Goal: Find specific page/section: Find specific page/section

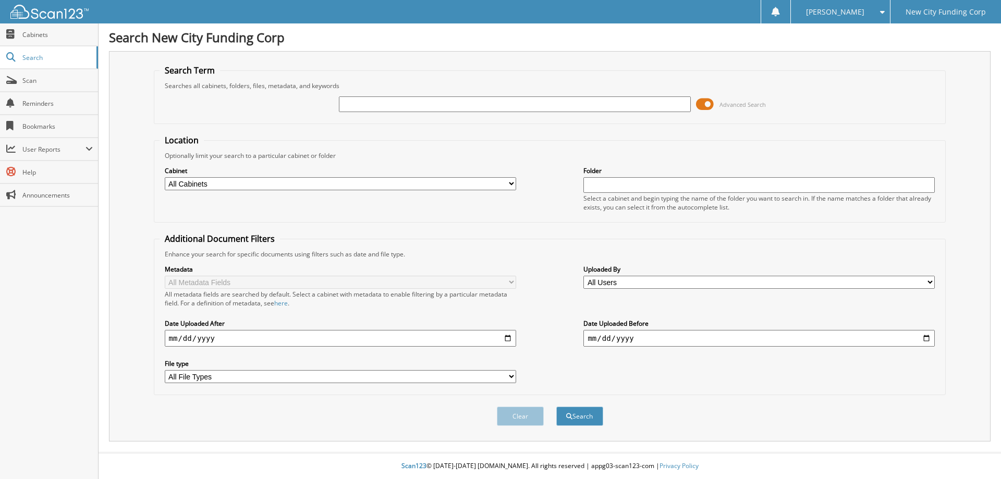
click at [702, 106] on span at bounding box center [705, 104] width 18 height 16
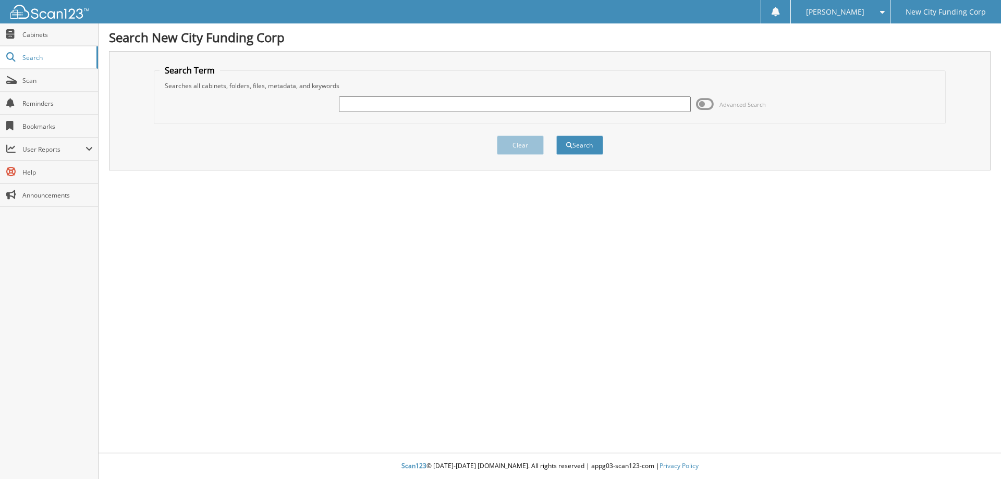
click at [653, 105] on input "text" at bounding box center [514, 104] width 351 height 16
type input "340143"
click at [556, 136] on button "Search" at bounding box center [579, 145] width 47 height 19
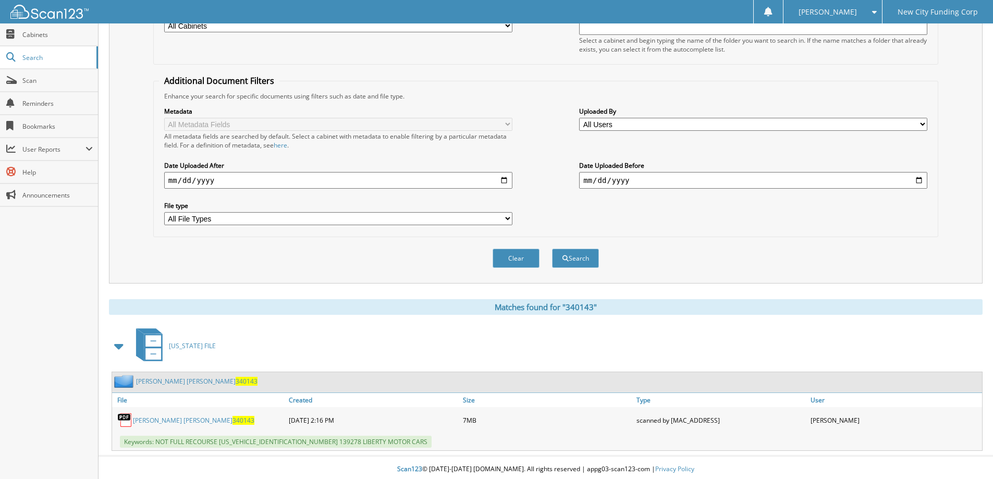
scroll to position [162, 0]
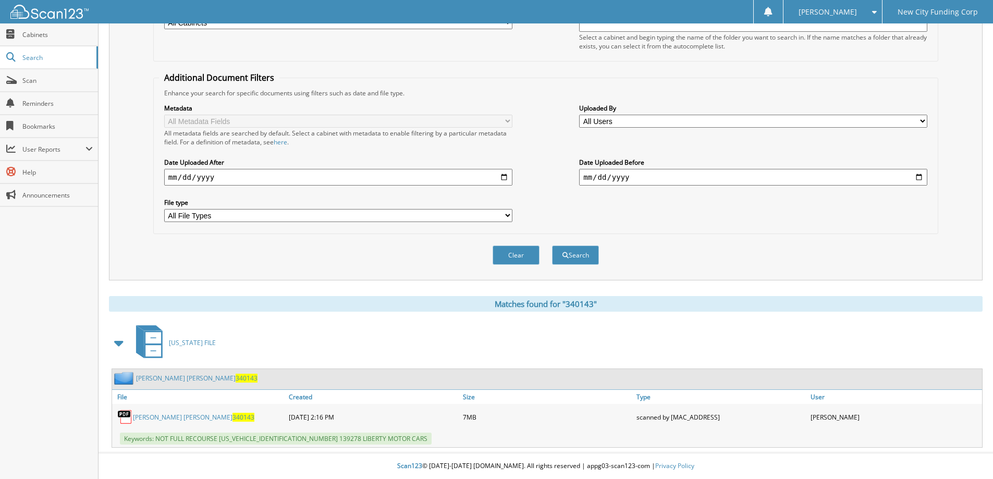
click at [179, 418] on link "[PERSON_NAME] [PERSON_NAME] 340143" at bounding box center [193, 417] width 121 height 9
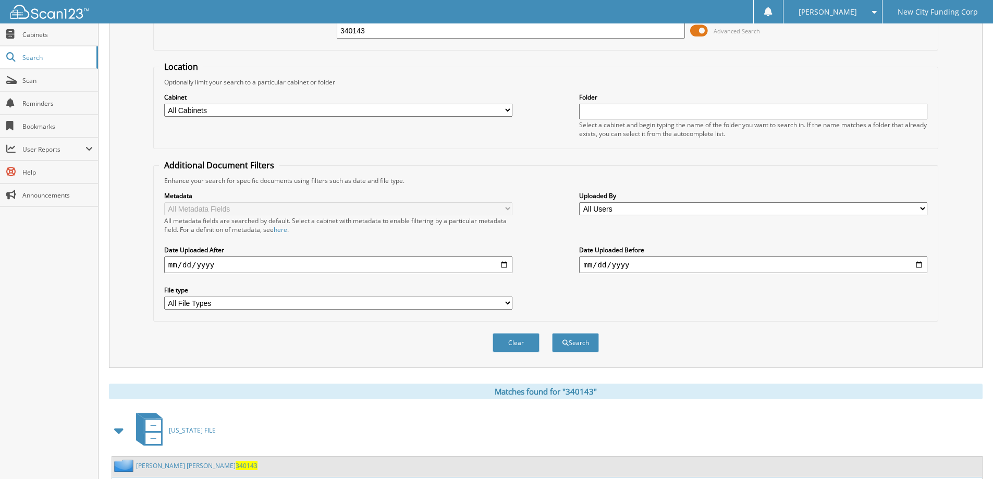
scroll to position [0, 0]
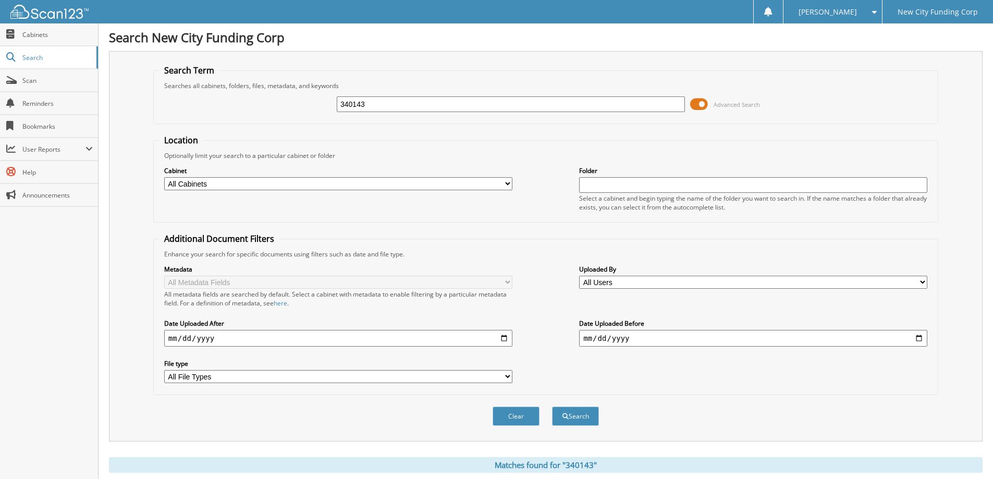
drag, startPoint x: 372, startPoint y: 97, endPoint x: 292, endPoint y: 118, distance: 82.6
click at [293, 118] on div "340143 Advanced Search" at bounding box center [546, 104] width 774 height 28
click at [606, 108] on input "340143" at bounding box center [511, 104] width 348 height 16
drag, startPoint x: 606, startPoint y: 108, endPoint x: 593, endPoint y: 110, distance: 13.1
click at [593, 109] on input "340143" at bounding box center [511, 104] width 348 height 16
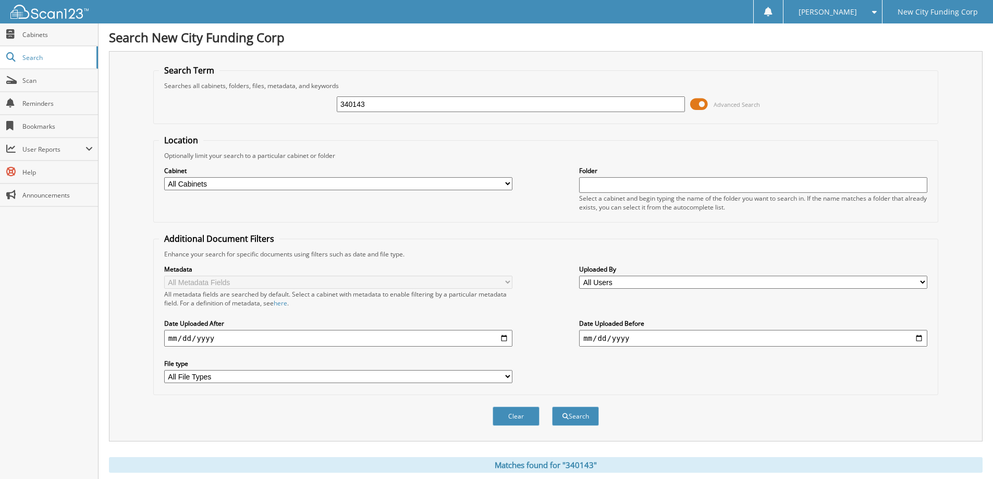
drag, startPoint x: 529, startPoint y: 115, endPoint x: 281, endPoint y: 117, distance: 248.2
click at [282, 117] on div "340143 Advanced Search" at bounding box center [546, 104] width 774 height 28
click at [400, 110] on input "340143" at bounding box center [511, 104] width 348 height 16
type input "371216"
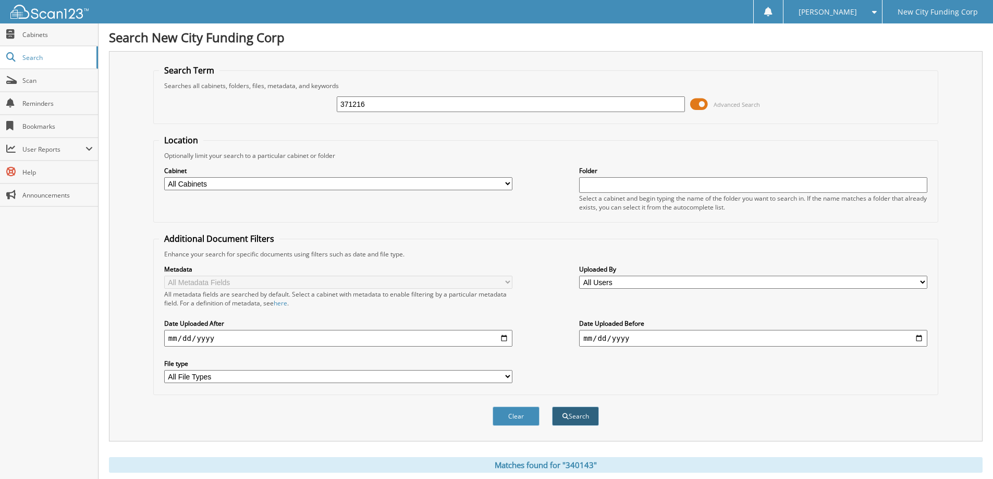
click at [590, 415] on button "Search" at bounding box center [575, 416] width 47 height 19
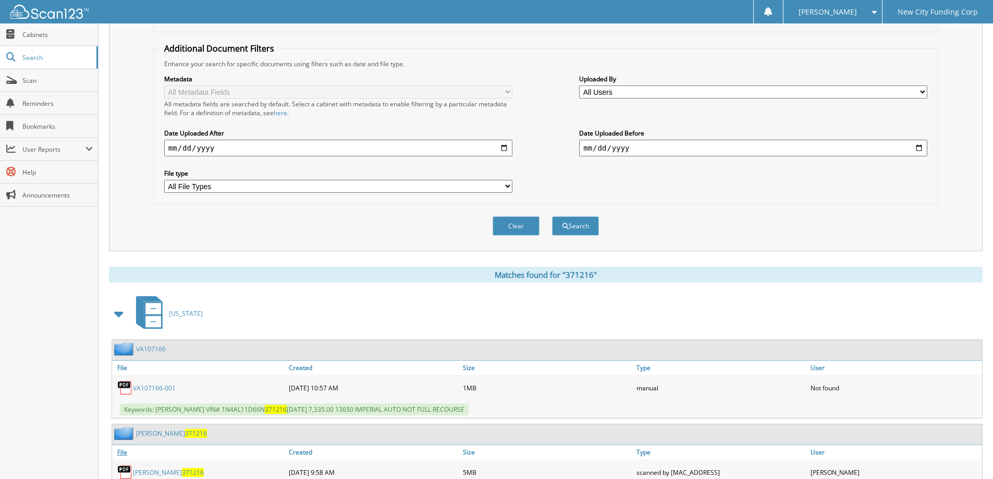
scroll to position [229, 0]
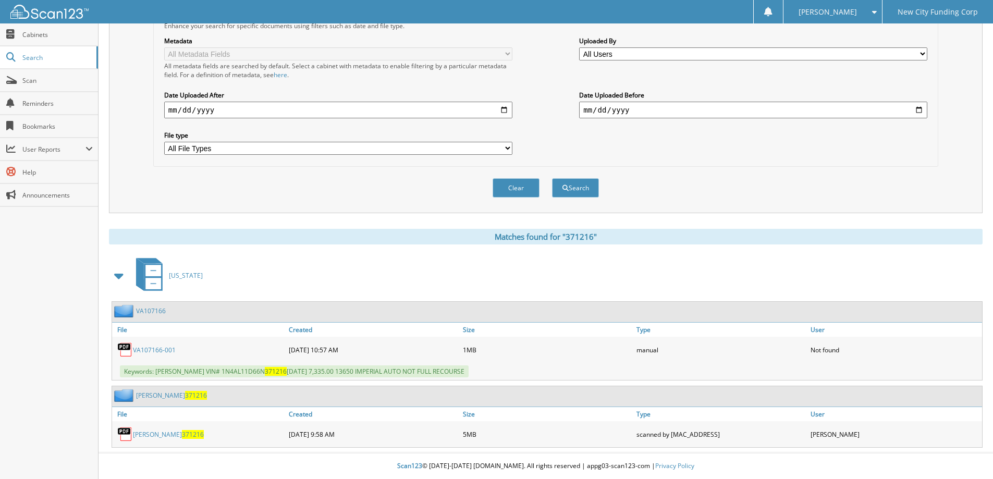
click at [168, 433] on link "[PERSON_NAME] 371216" at bounding box center [168, 434] width 71 height 9
click at [434, 207] on div "Clear Search" at bounding box center [545, 188] width 785 height 42
